Goal: Check status: Check status

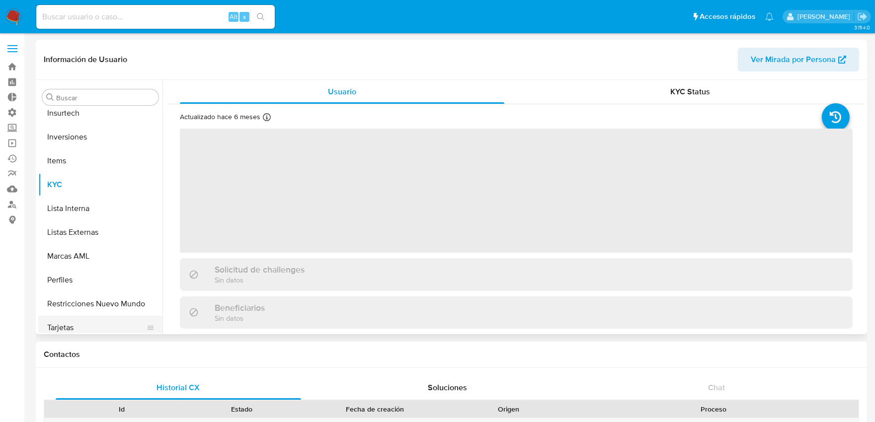
scroll to position [467, 0]
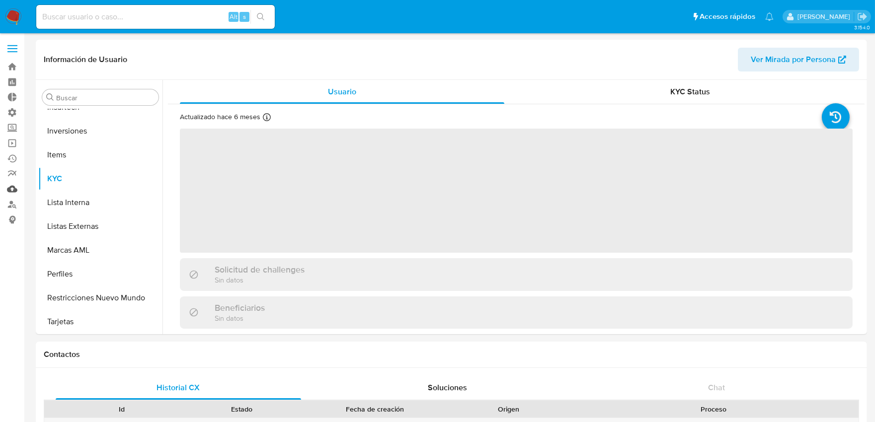
click at [13, 189] on link "Mulan" at bounding box center [59, 188] width 118 height 15
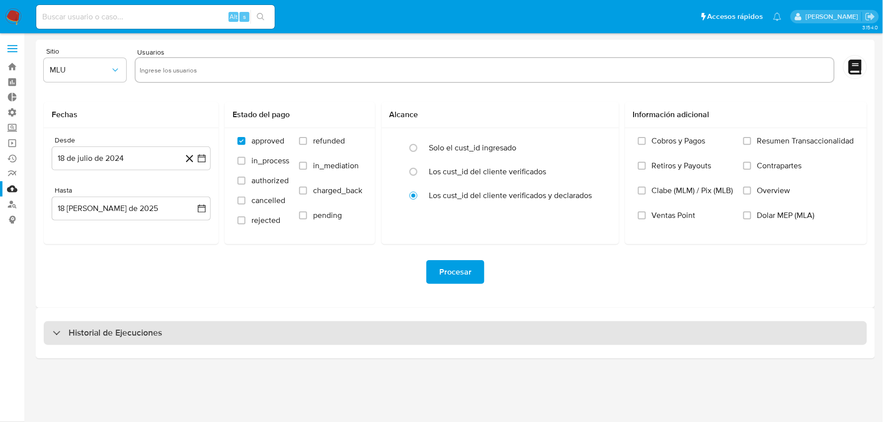
click at [197, 336] on div "Historial de Ejecuciones" at bounding box center [455, 334] width 823 height 24
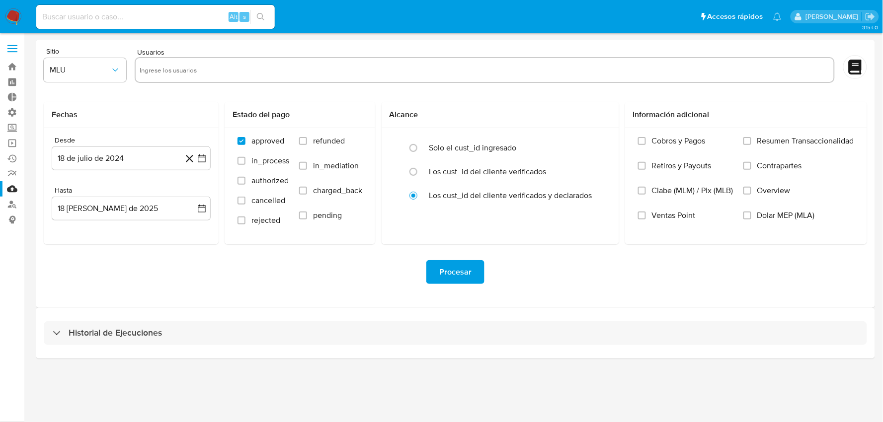
select select "10"
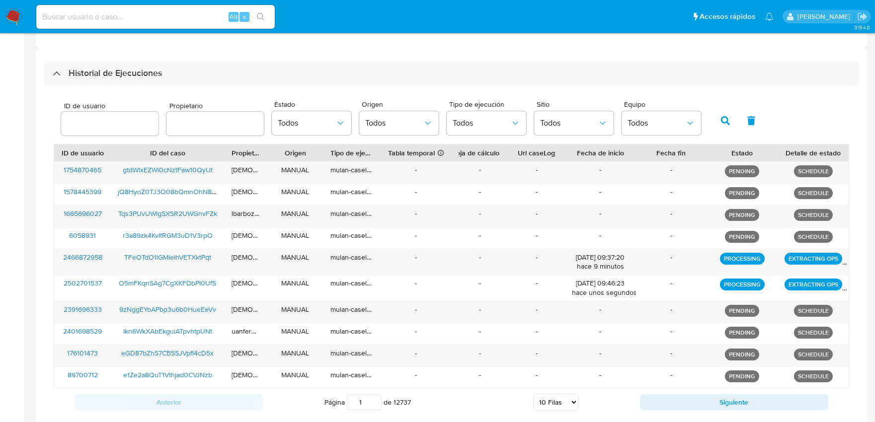
scroll to position [280, 0]
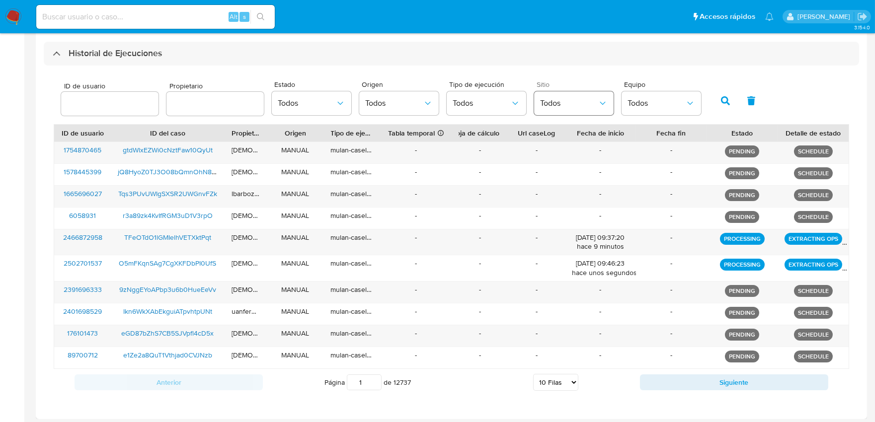
click at [576, 104] on span "Todos" at bounding box center [569, 103] width 58 height 10
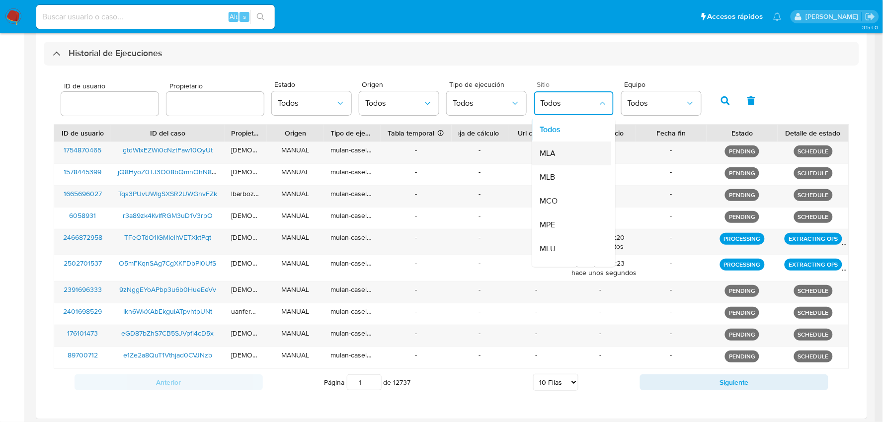
click at [576, 158] on div "MLA" at bounding box center [569, 154] width 58 height 24
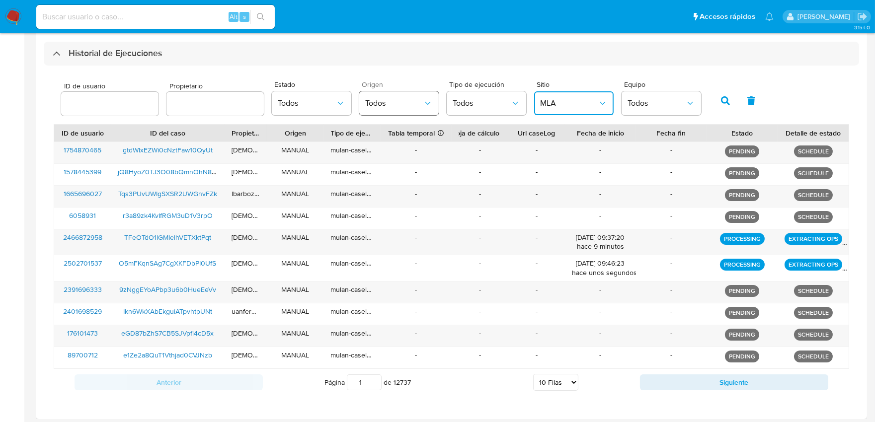
click at [396, 108] on span "Todos" at bounding box center [394, 103] width 58 height 10
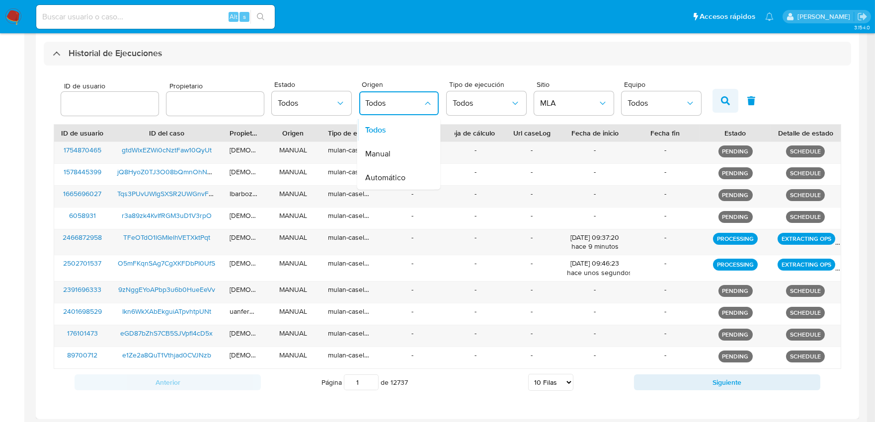
click at [716, 102] on button "button" at bounding box center [726, 101] width 26 height 24
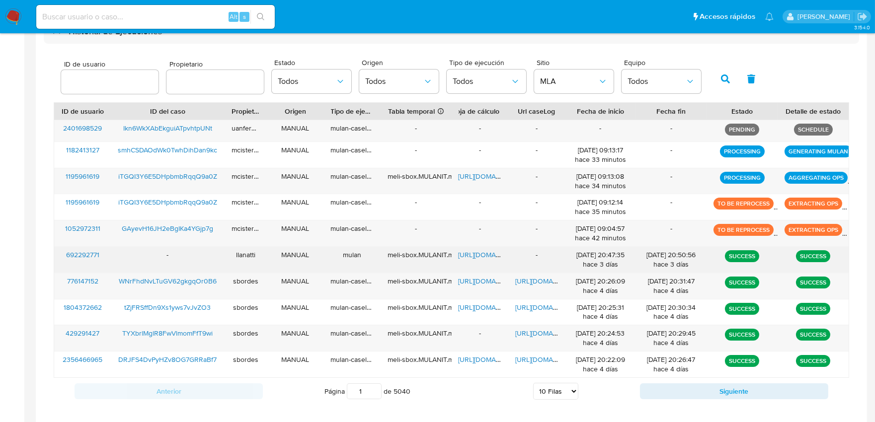
scroll to position [314, 0]
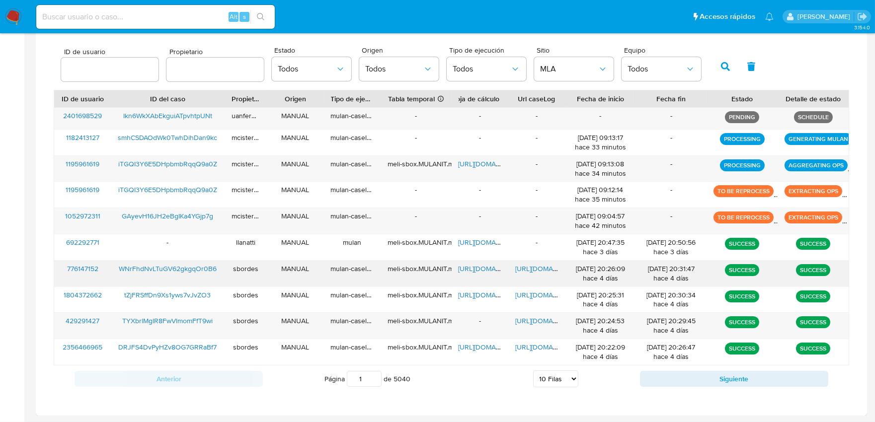
click at [537, 272] on span "https://docs.google.com/document/d/1YqdGeKKcKHJpSLKOuk8aMPumtogP96WelY48HK2E9dQ…" at bounding box center [549, 269] width 69 height 10
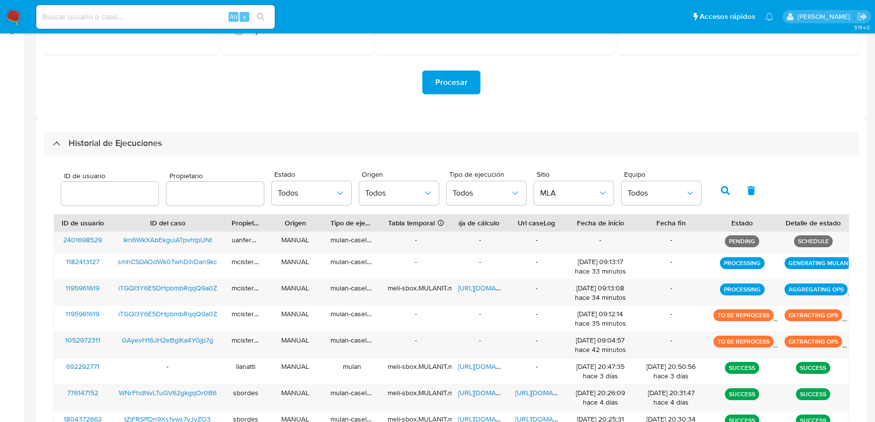
scroll to position [148, 0]
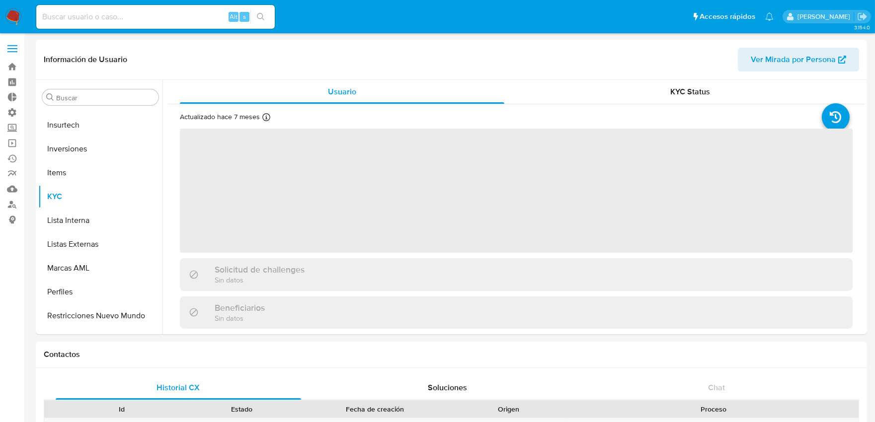
scroll to position [491, 0]
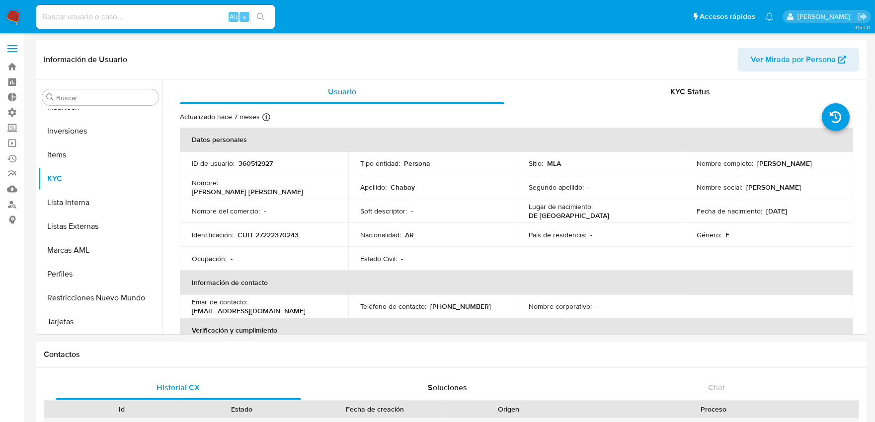
select select "10"
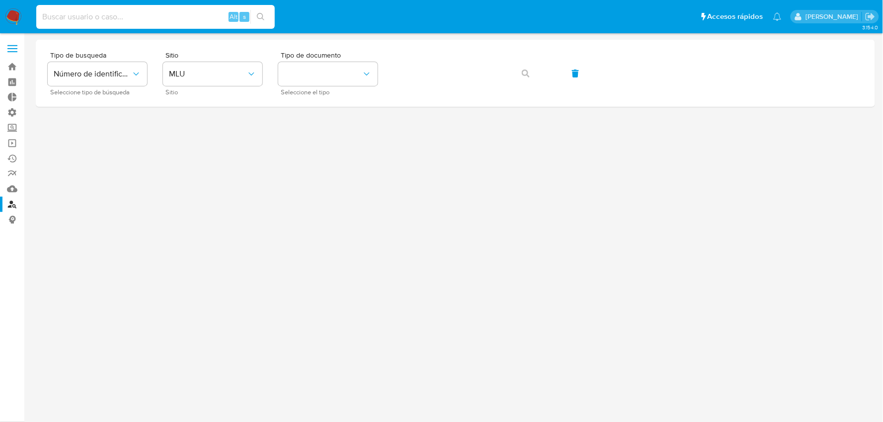
click at [200, 15] on input at bounding box center [155, 16] width 239 height 13
paste input "155876469"
type input "155876469"
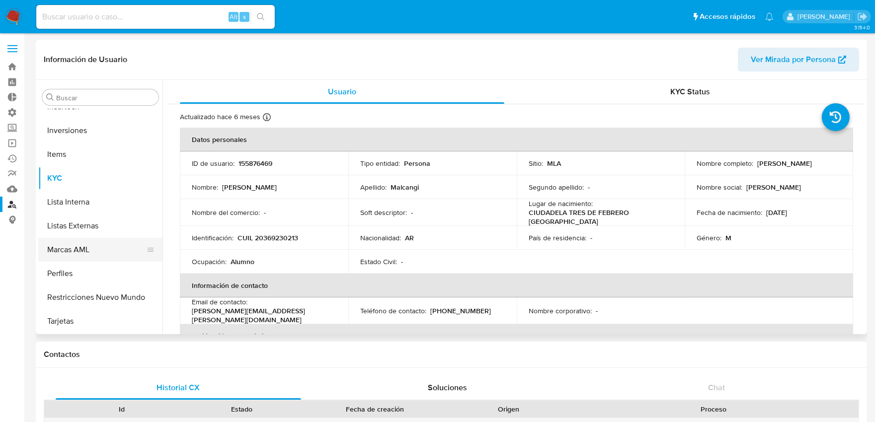
select select "10"
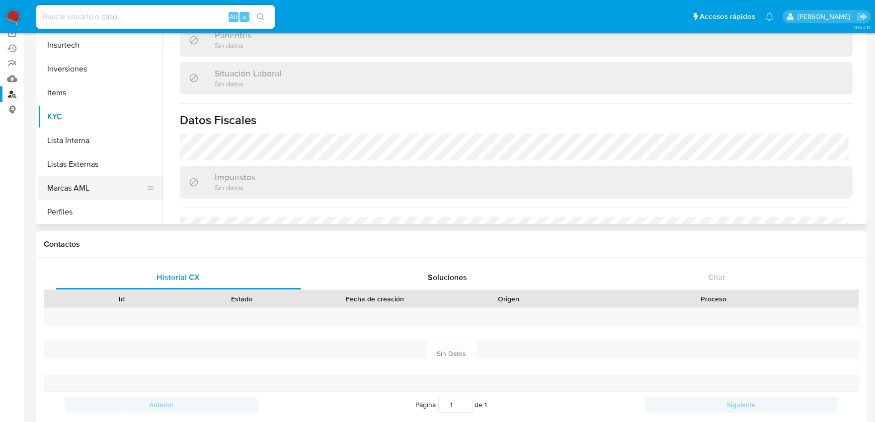
scroll to position [357, 0]
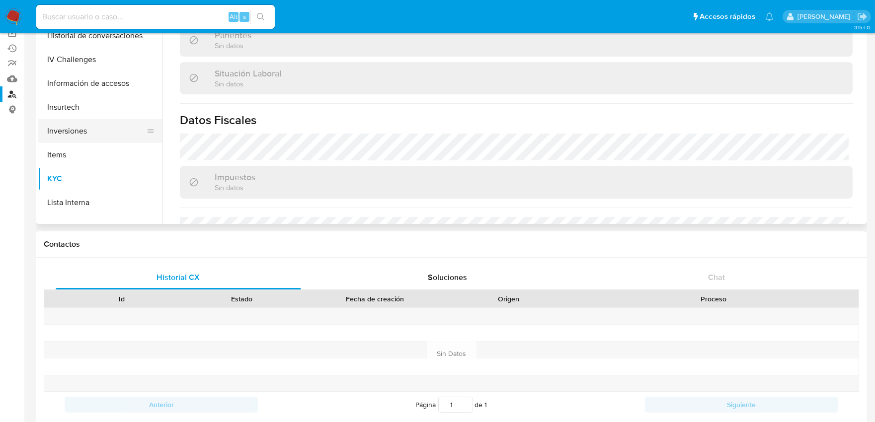
click at [88, 131] on button "Inversiones" at bounding box center [96, 131] width 116 height 24
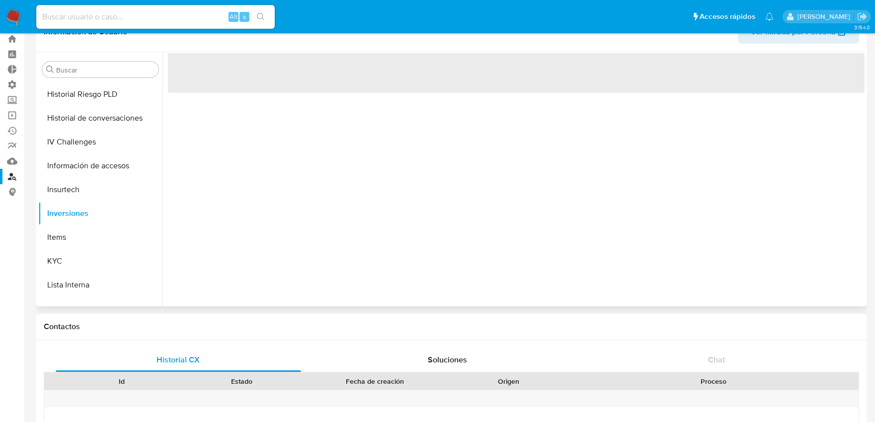
scroll to position [0, 0]
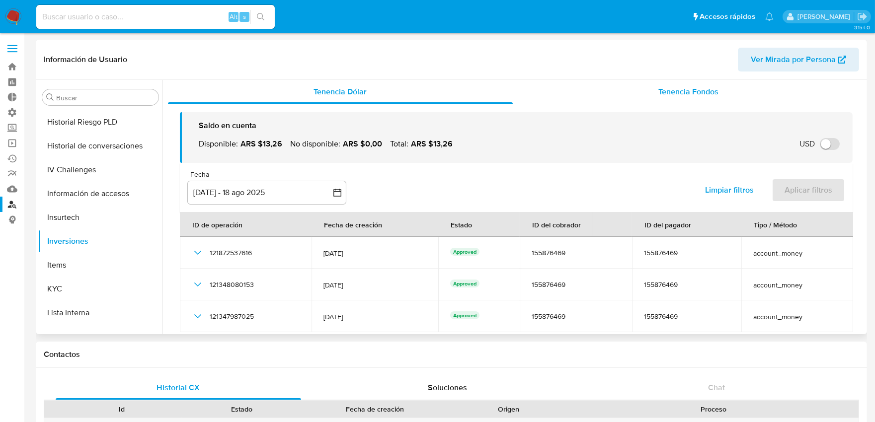
click at [660, 92] on span "Tenencia Fondos" at bounding box center [689, 91] width 60 height 11
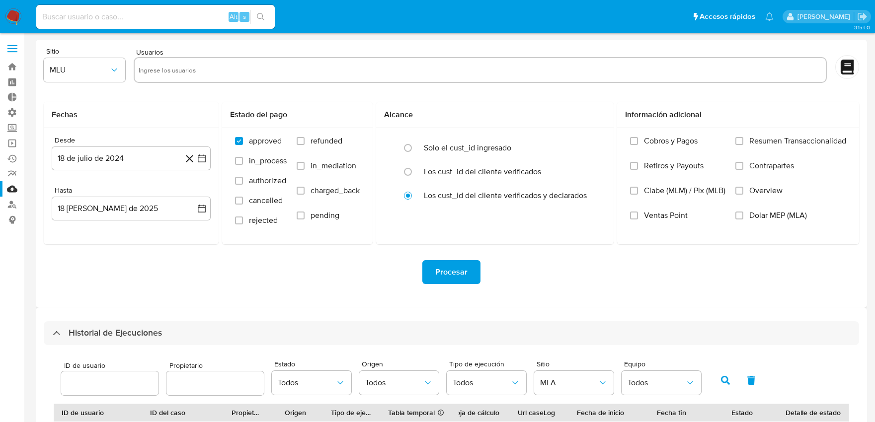
select select "10"
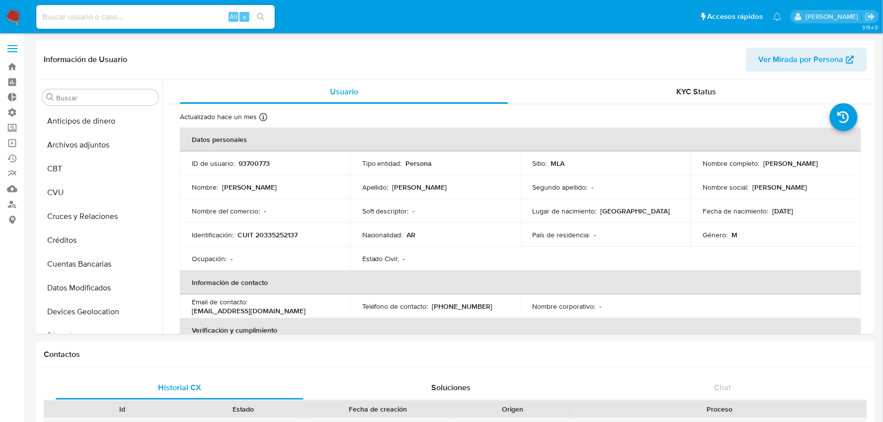
select select "10"
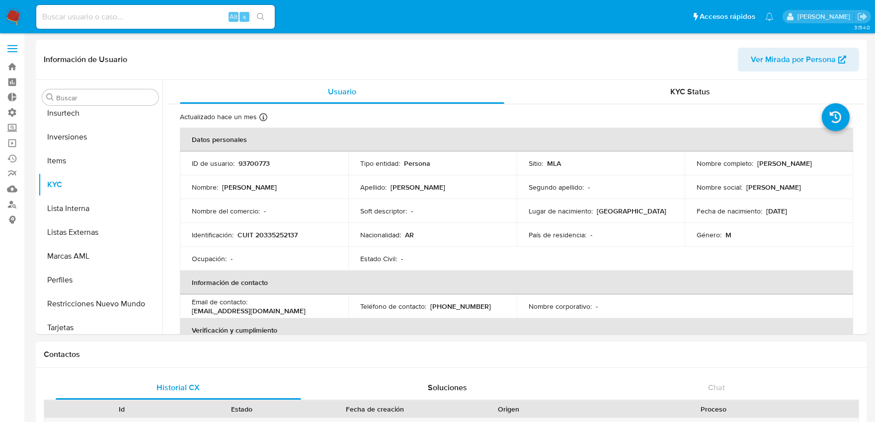
scroll to position [467, 0]
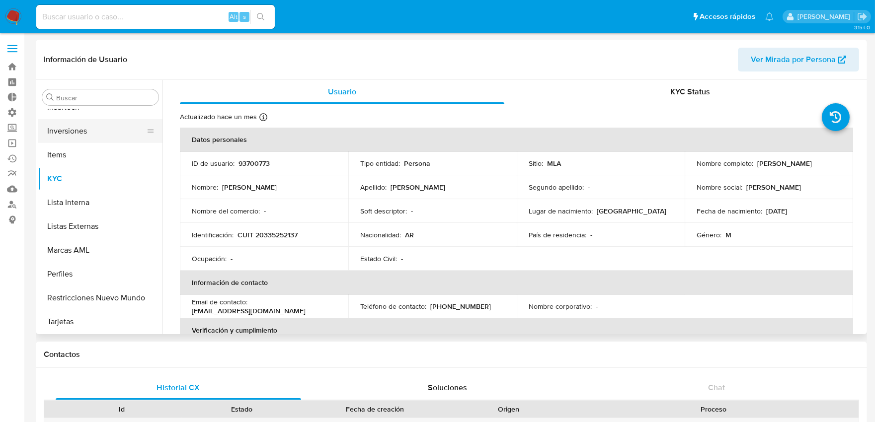
click at [103, 135] on button "Inversiones" at bounding box center [96, 131] width 116 height 24
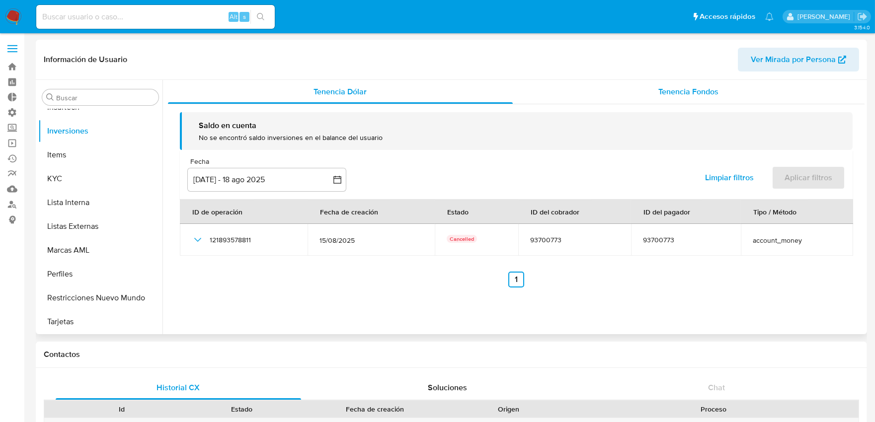
click at [669, 89] on span "Tenencia Fondos" at bounding box center [689, 91] width 60 height 11
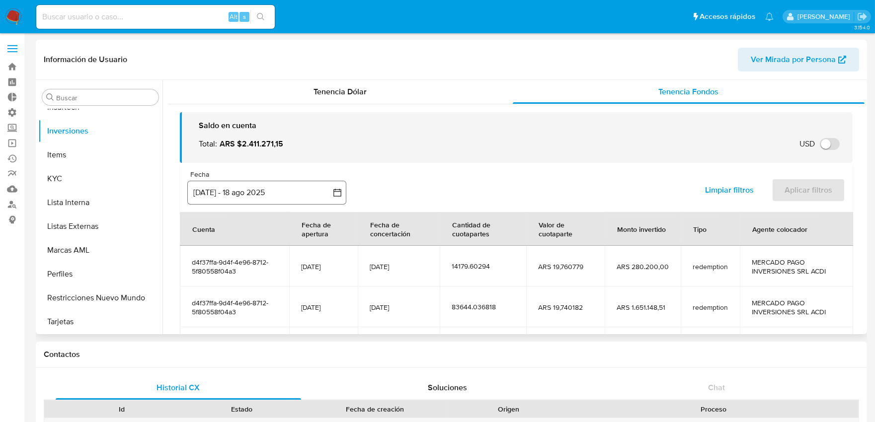
click at [338, 192] on icon "button" at bounding box center [337, 193] width 10 height 10
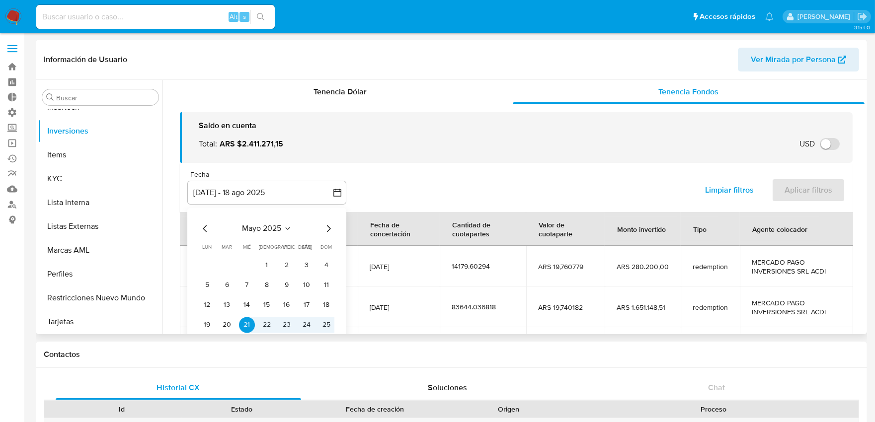
click at [204, 229] on icon "Mes anterior" at bounding box center [205, 228] width 4 height 7
click at [209, 231] on icon "Mes anterior" at bounding box center [205, 229] width 12 height 12
click at [247, 261] on button "1" at bounding box center [247, 265] width 16 height 16
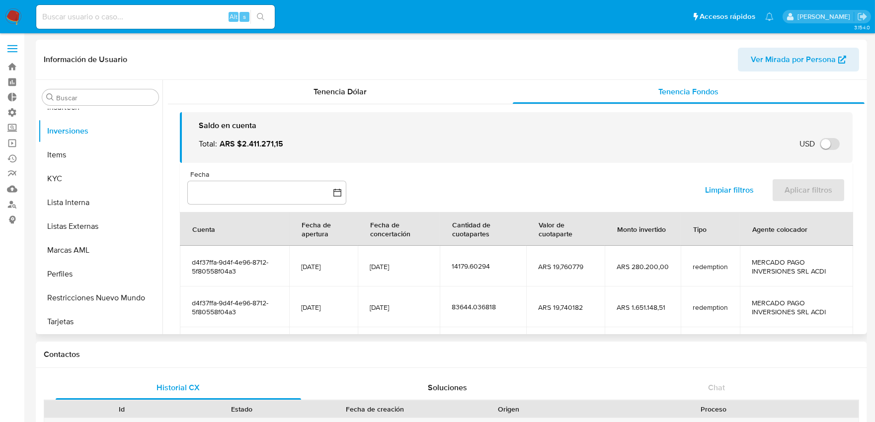
click at [408, 189] on div "Fecha inputDatePicker Limpiar filtros Aplicar filtros" at bounding box center [516, 187] width 673 height 49
click at [297, 191] on button "button" at bounding box center [266, 193] width 159 height 24
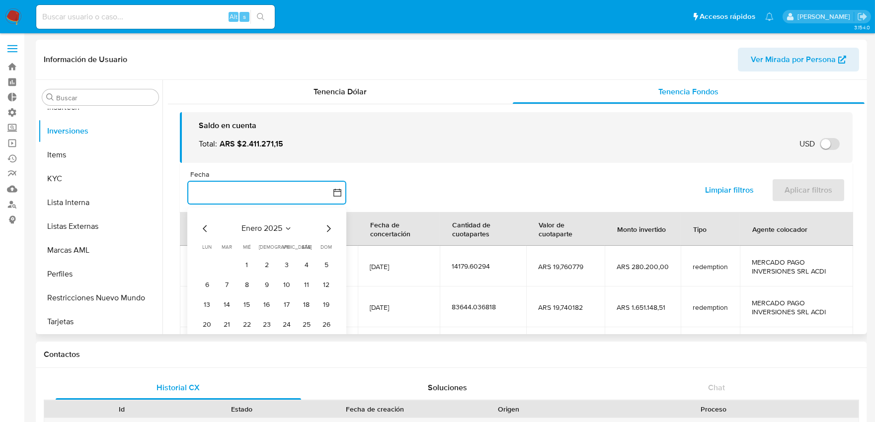
click at [338, 189] on icon "button" at bounding box center [337, 193] width 8 height 8
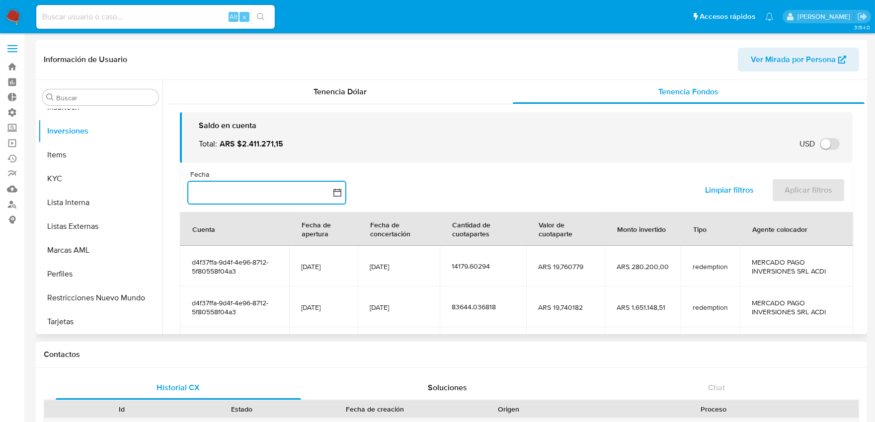
click at [338, 189] on icon "button" at bounding box center [337, 193] width 8 height 8
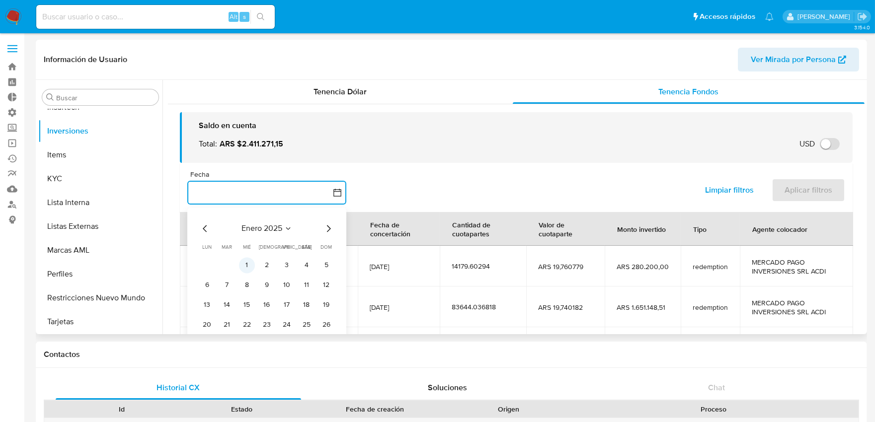
click at [246, 264] on button "1" at bounding box center [247, 265] width 16 height 16
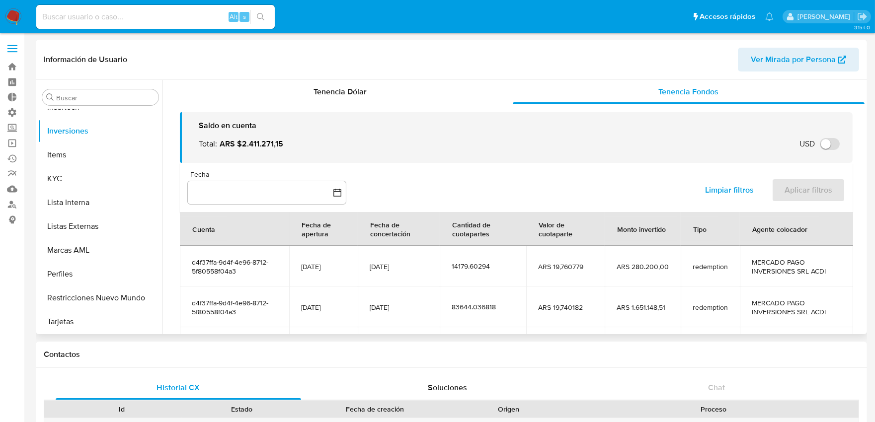
click at [798, 185] on div "Limpiar filtros Aplicar filtros" at bounding box center [768, 190] width 153 height 28
click at [729, 189] on span "Limpiar filtros" at bounding box center [729, 190] width 49 height 22
click at [258, 197] on button "[DATE] - 18 ago 2025" at bounding box center [266, 193] width 159 height 24
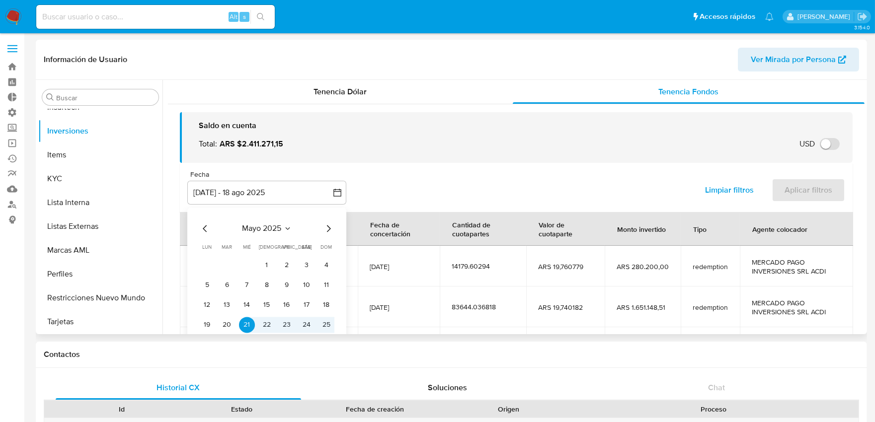
click at [210, 227] on icon "Mes anterior" at bounding box center [205, 229] width 12 height 12
click at [210, 226] on icon "Mes anterior" at bounding box center [205, 229] width 12 height 12
click at [248, 262] on button "1" at bounding box center [247, 265] width 16 height 16
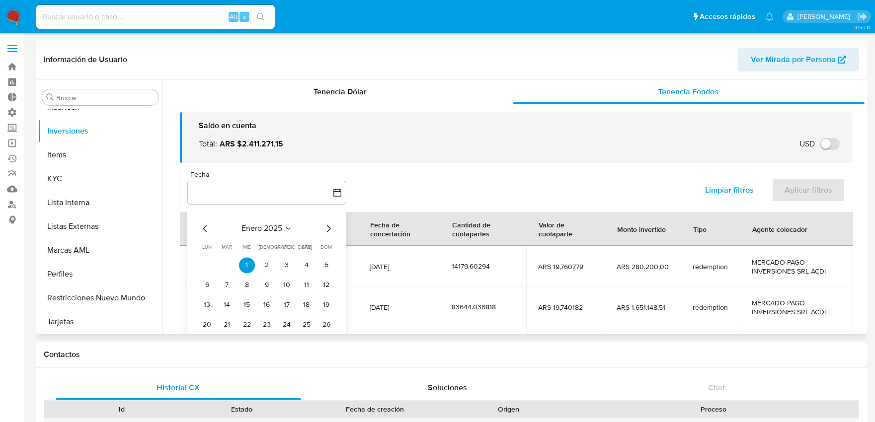
click at [333, 229] on icon "Mes siguiente" at bounding box center [329, 229] width 12 height 12
click at [329, 231] on icon "Mes siguiente" at bounding box center [329, 229] width 12 height 12
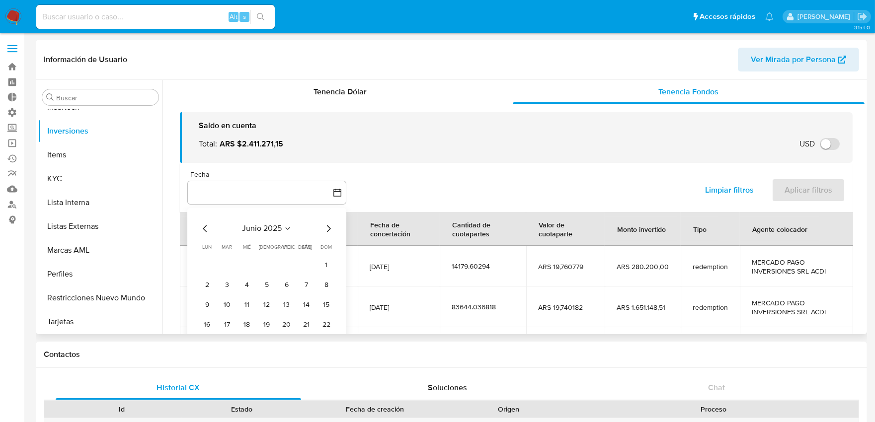
click at [329, 231] on icon "Mes siguiente" at bounding box center [329, 229] width 12 height 12
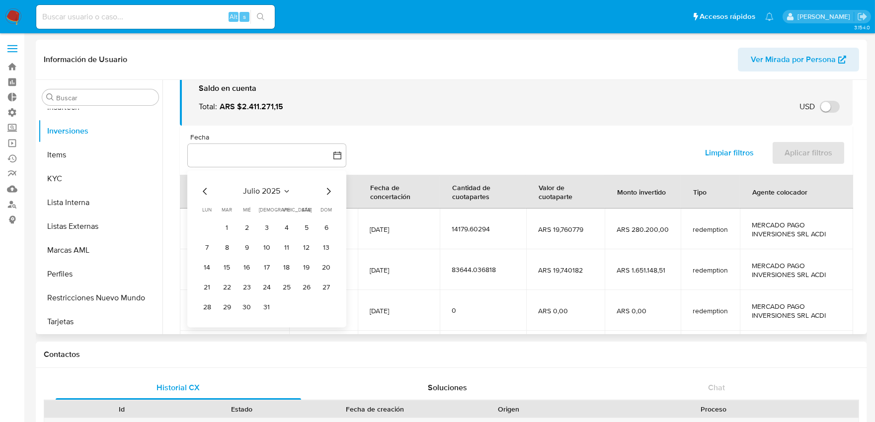
scroll to position [55, 0]
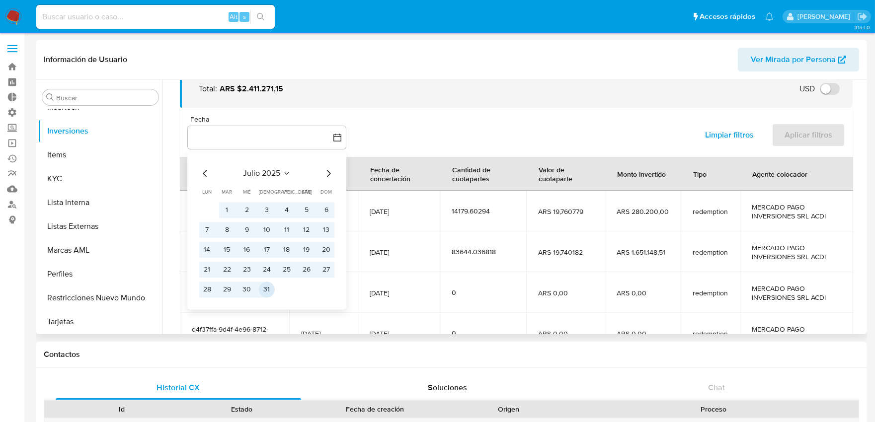
click at [269, 287] on button "31" at bounding box center [267, 290] width 16 height 16
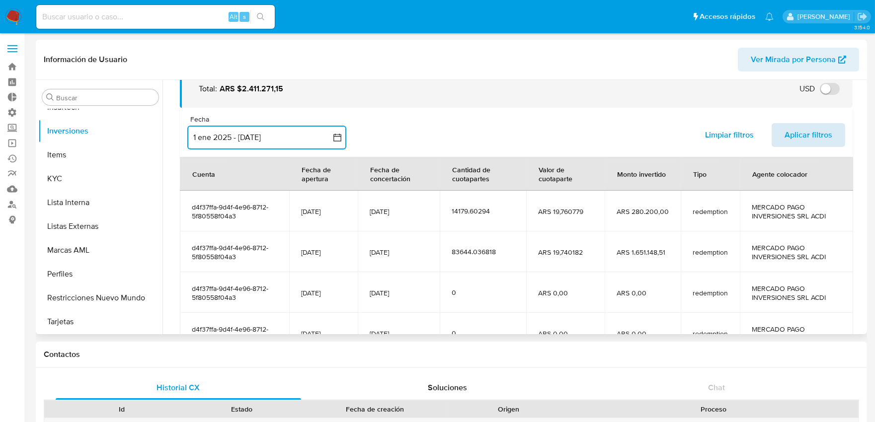
click at [793, 133] on span "Aplicar filtros" at bounding box center [809, 135] width 48 height 22
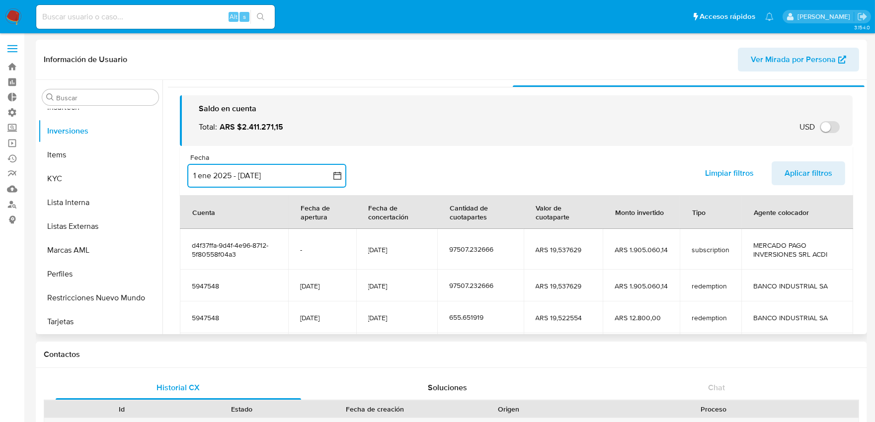
scroll to position [0, 0]
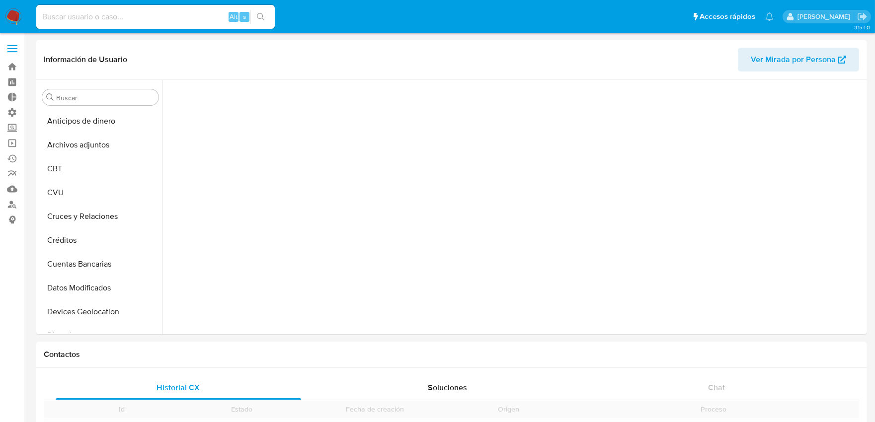
scroll to position [395, 0]
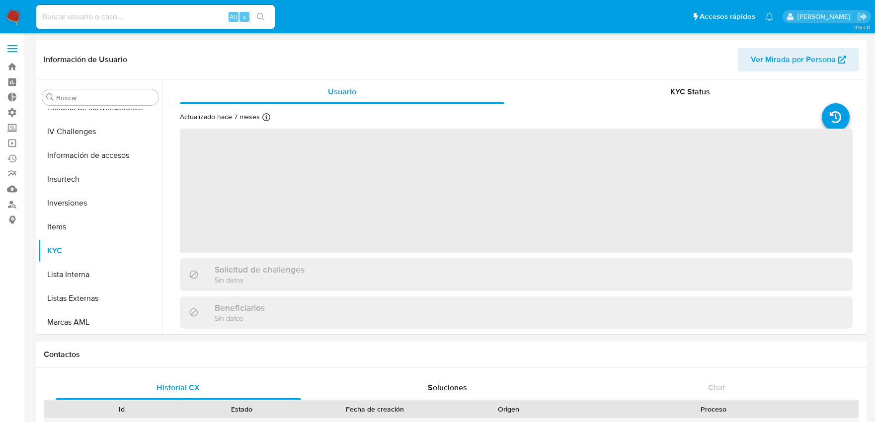
select select "10"
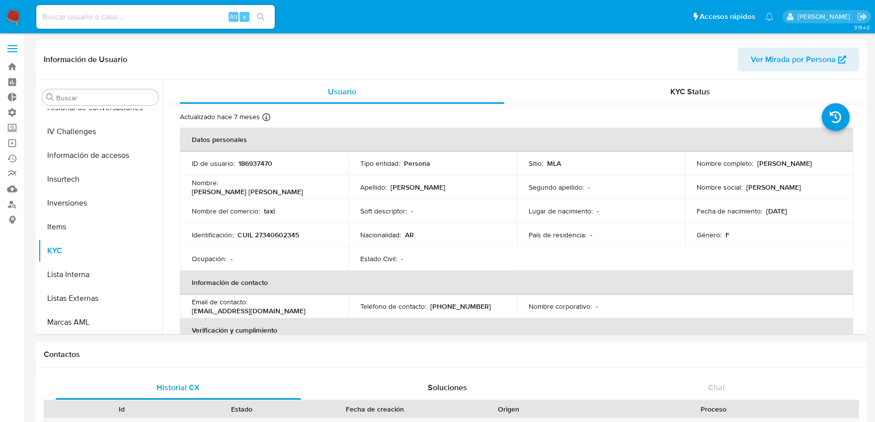
scroll to position [467, 0]
click at [82, 138] on button "Inversiones" at bounding box center [96, 131] width 116 height 24
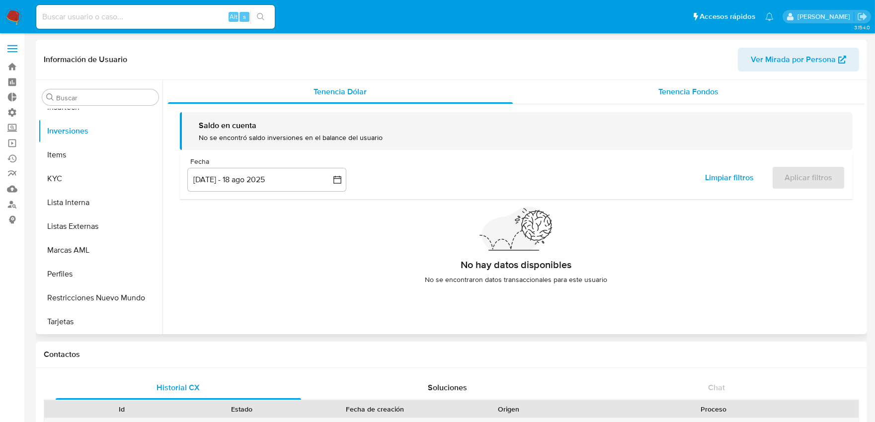
click at [704, 95] on span "Tenencia Fondos" at bounding box center [689, 91] width 60 height 11
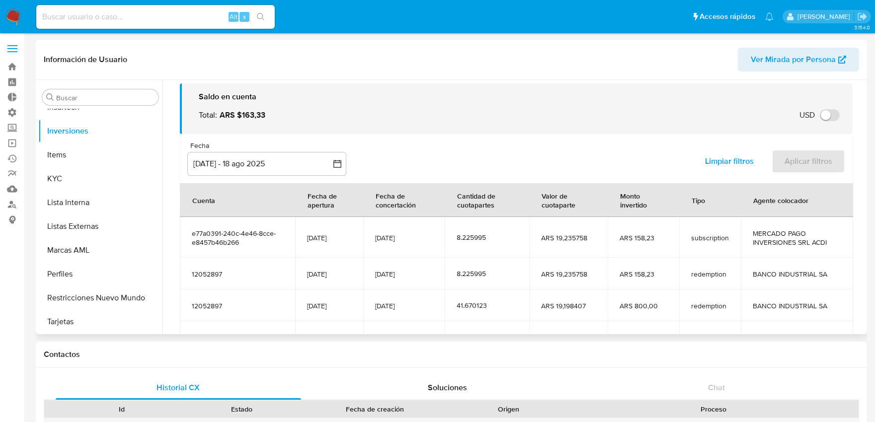
scroll to position [0, 0]
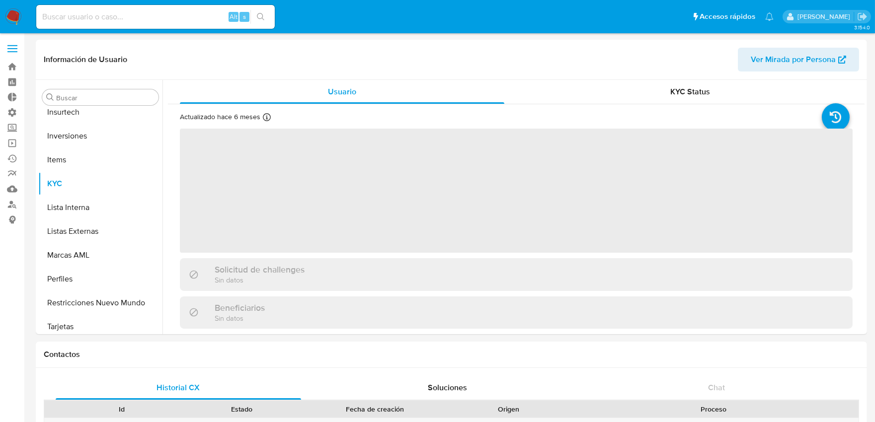
scroll to position [468, 0]
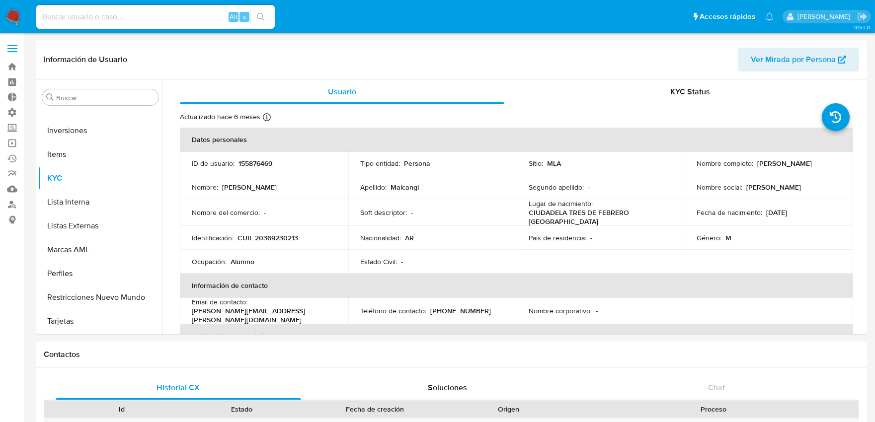
select select "10"
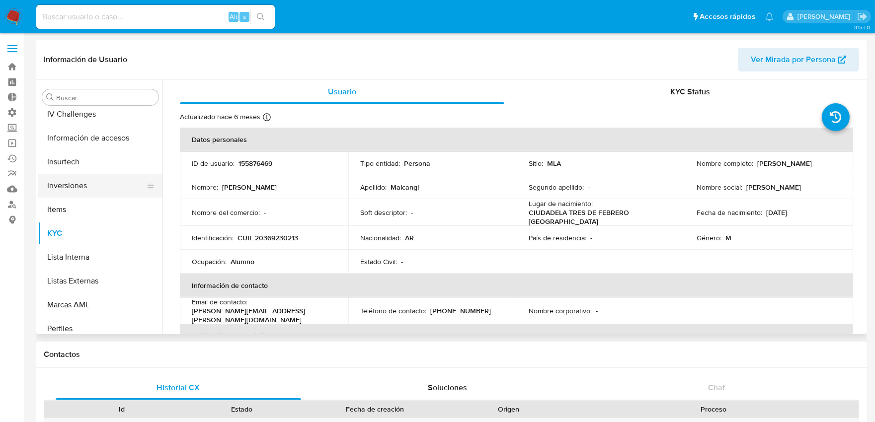
click at [107, 185] on button "Inversiones" at bounding box center [96, 186] width 116 height 24
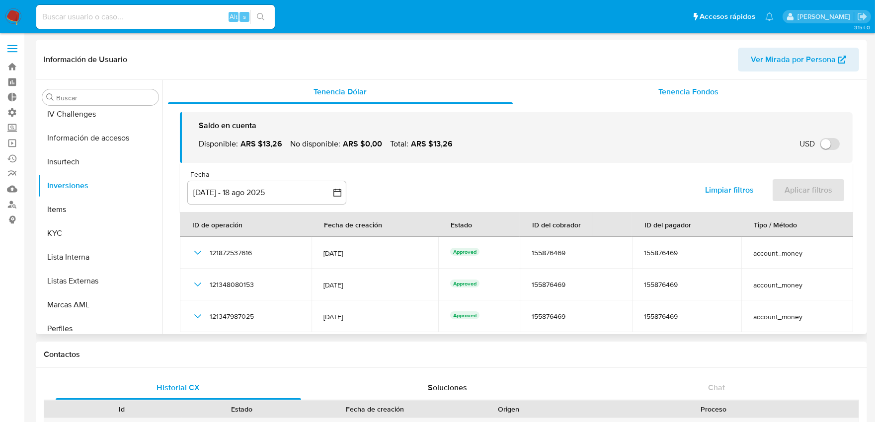
click at [717, 90] on div "Tenencia Fondos" at bounding box center [689, 92] width 352 height 24
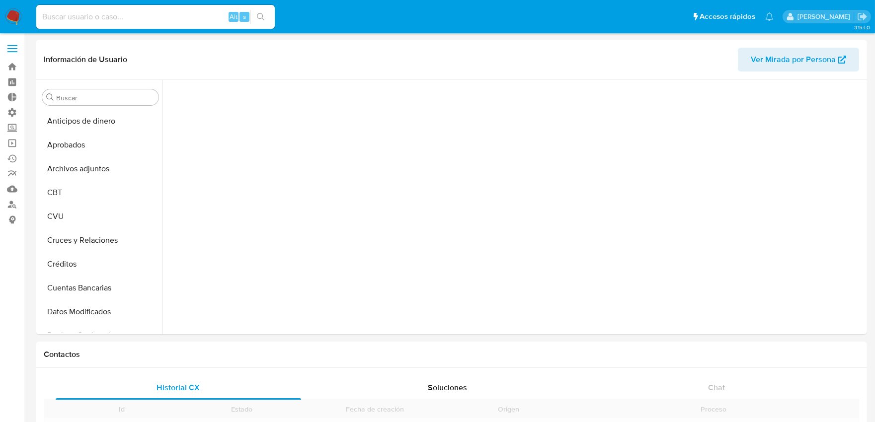
scroll to position [461, 0]
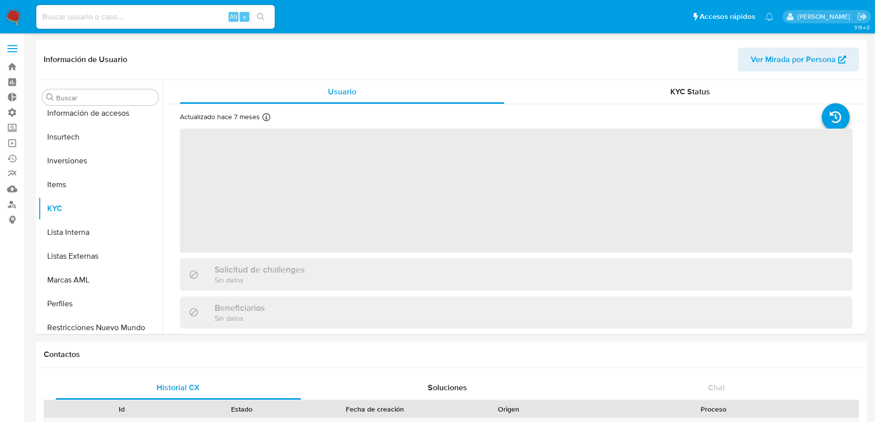
select select "10"
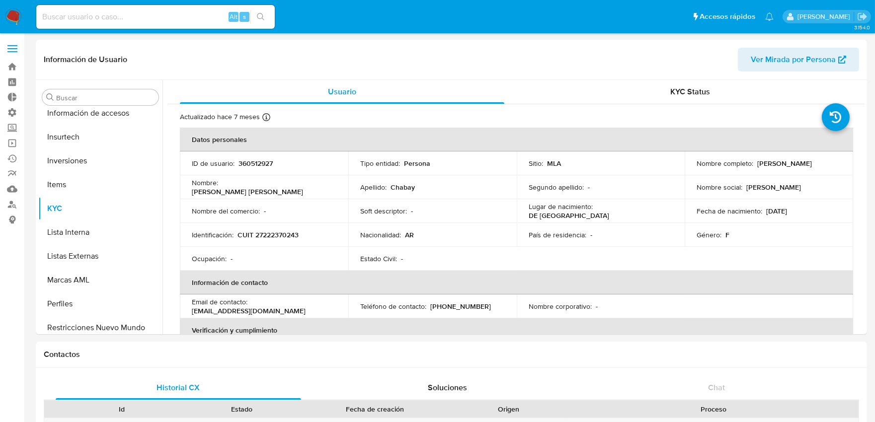
scroll to position [491, 0]
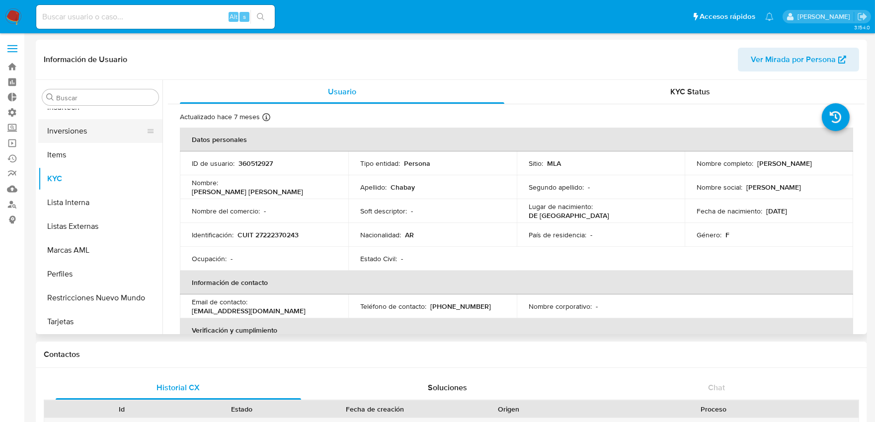
click at [81, 137] on button "Inversiones" at bounding box center [96, 131] width 116 height 24
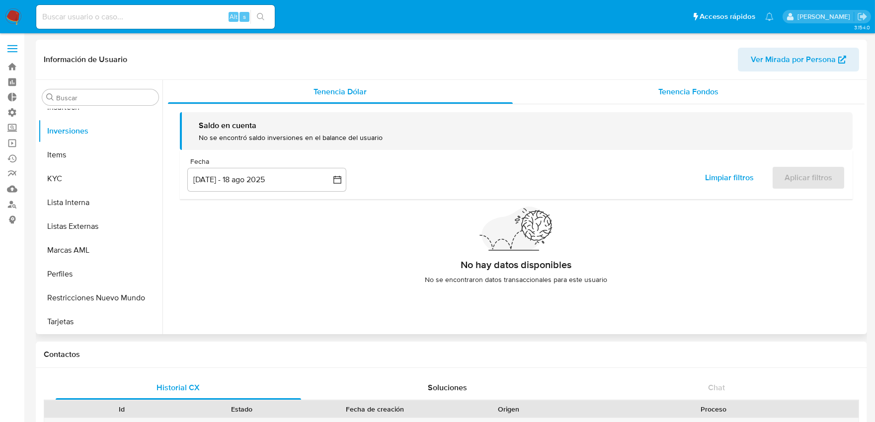
click at [706, 91] on span "Tenencia Fondos" at bounding box center [689, 91] width 60 height 11
